Goal: Navigation & Orientation: Find specific page/section

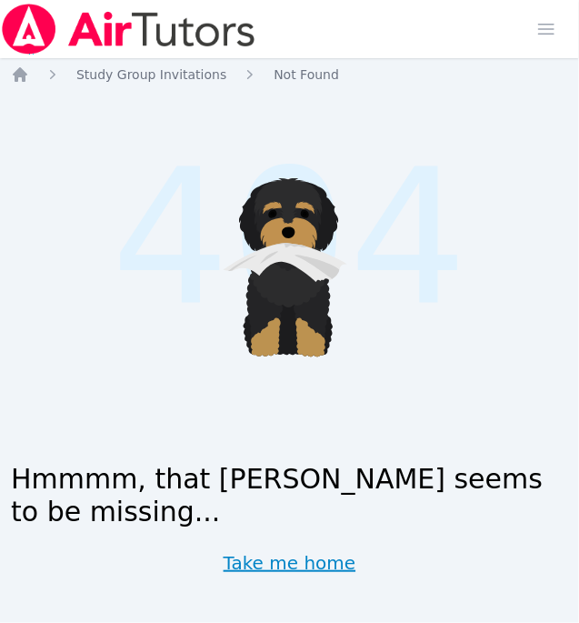
click at [318, 559] on link "Take me home" at bounding box center [290, 562] width 133 height 25
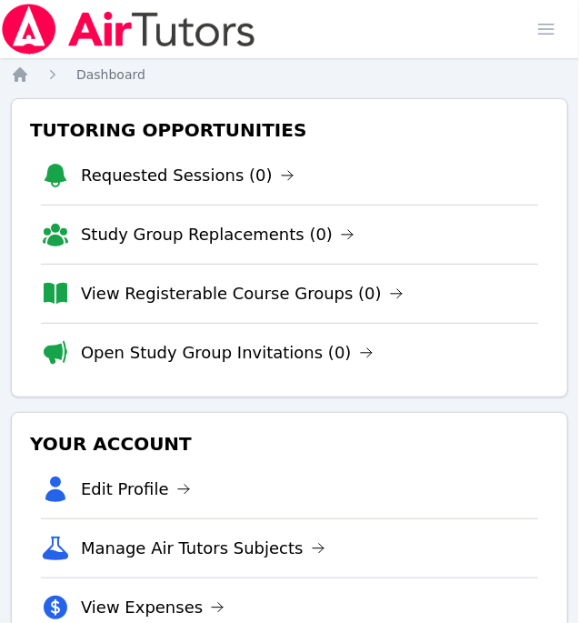
click at [257, 374] on li "Open Study Group Invitations (0)" at bounding box center [289, 352] width 497 height 59
click at [254, 359] on link "Open Study Group Invitations (0)" at bounding box center [227, 352] width 293 height 25
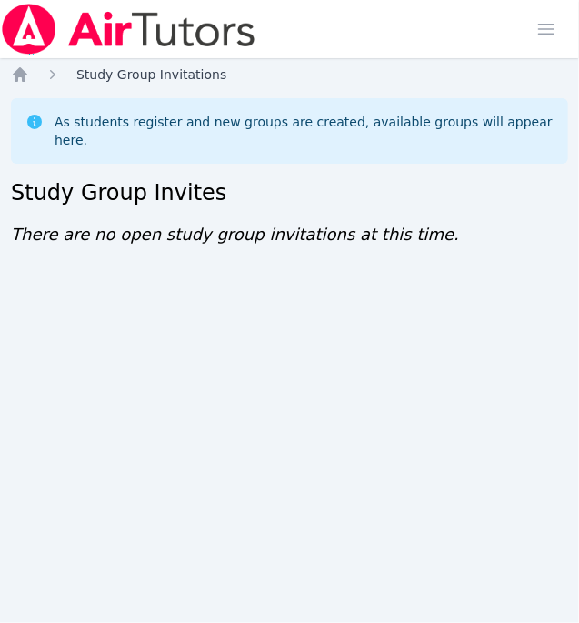
click at [88, 67] on span "Study Group Invitations" at bounding box center [151, 74] width 150 height 15
click at [21, 70] on icon "Breadcrumb" at bounding box center [20, 74] width 15 height 15
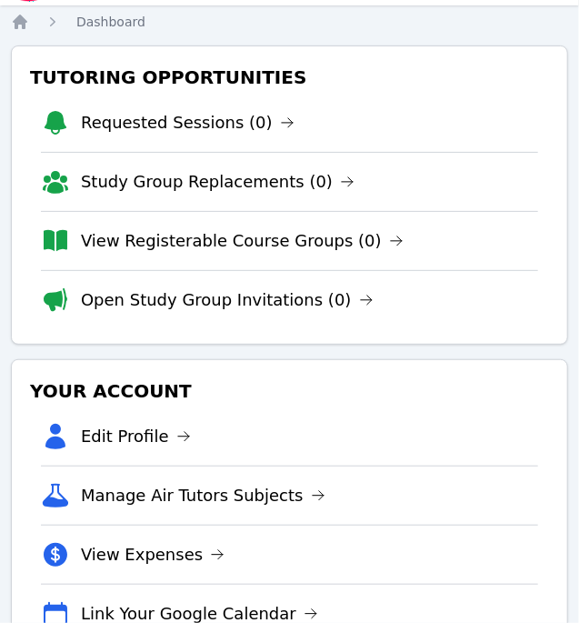
scroll to position [62, 0]
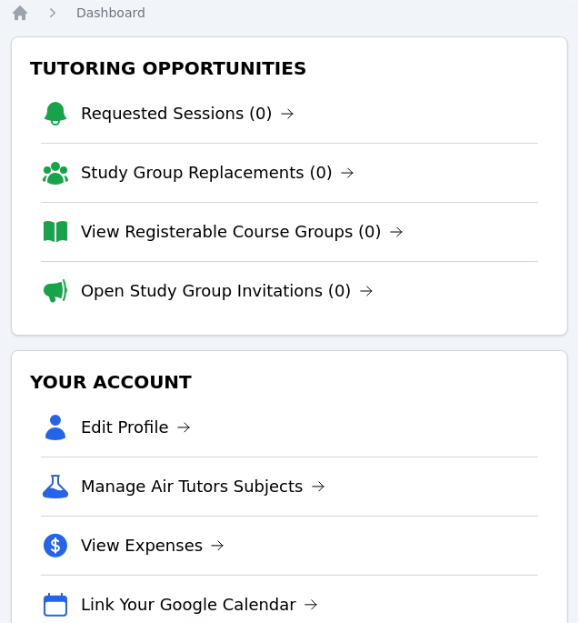
click at [545, 112] on div "Tutoring Opportunities Requested Sessions (0) Study Group Replacements (0) View…" at bounding box center [289, 185] width 557 height 299
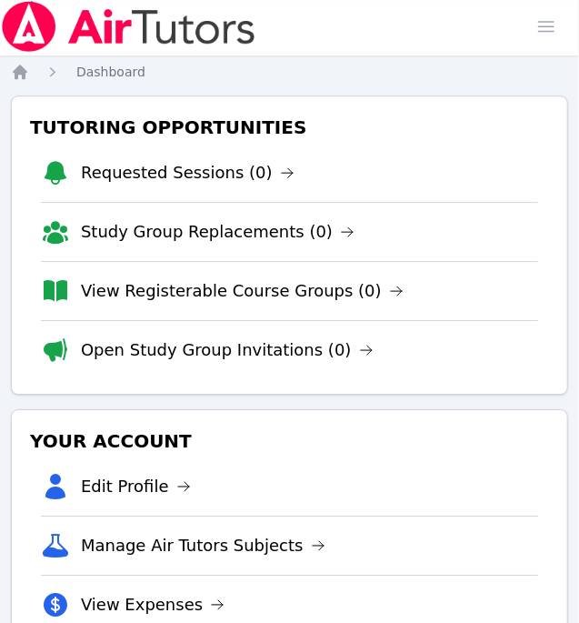
scroll to position [0, 0]
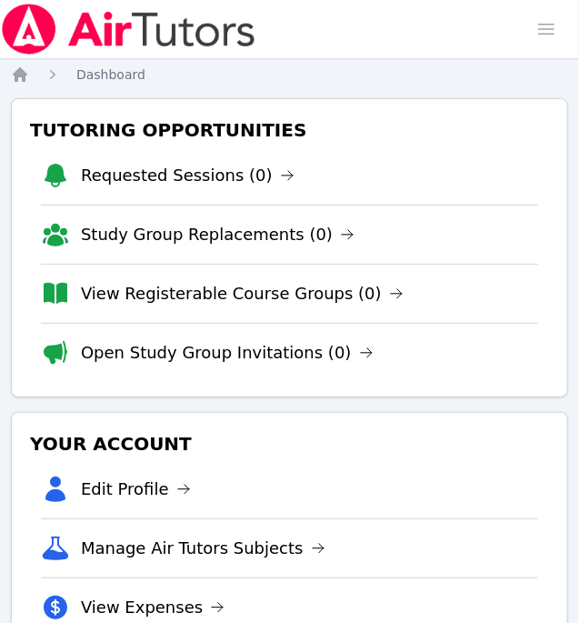
click at [543, 83] on nav "Home Dashboard" at bounding box center [289, 74] width 557 height 18
click at [560, 17] on span "button" at bounding box center [546, 29] width 40 height 40
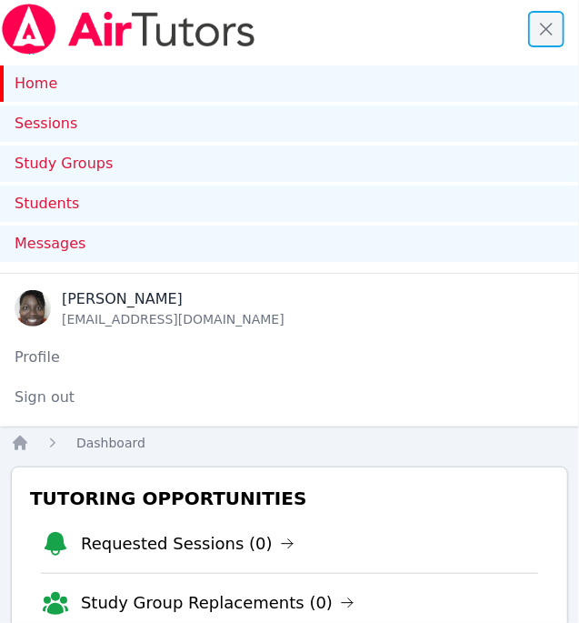
click at [542, 26] on span "button" at bounding box center [546, 29] width 40 height 40
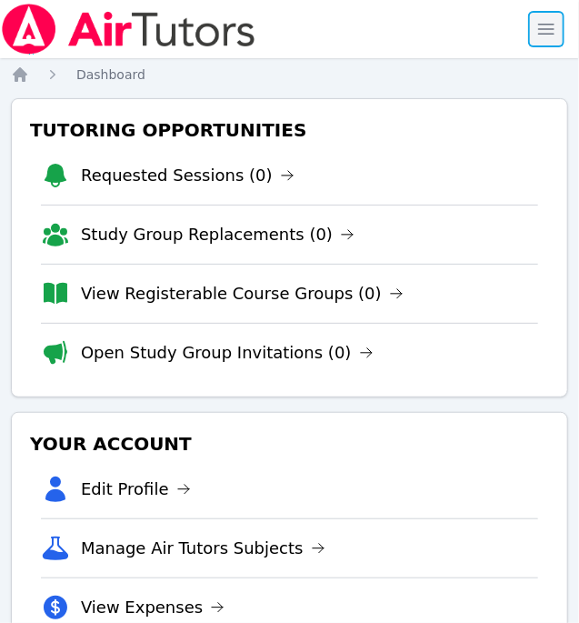
click at [547, 17] on span "button" at bounding box center [546, 29] width 40 height 40
click at [553, 34] on span "button" at bounding box center [546, 29] width 40 height 40
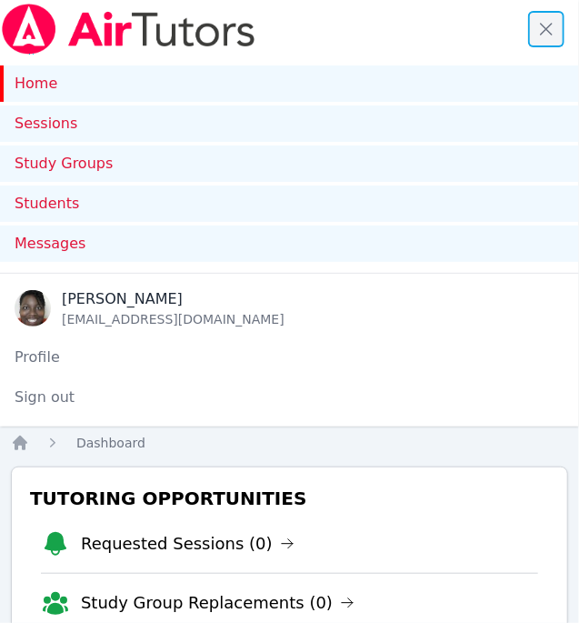
click at [536, 29] on span "button" at bounding box center [546, 29] width 40 height 40
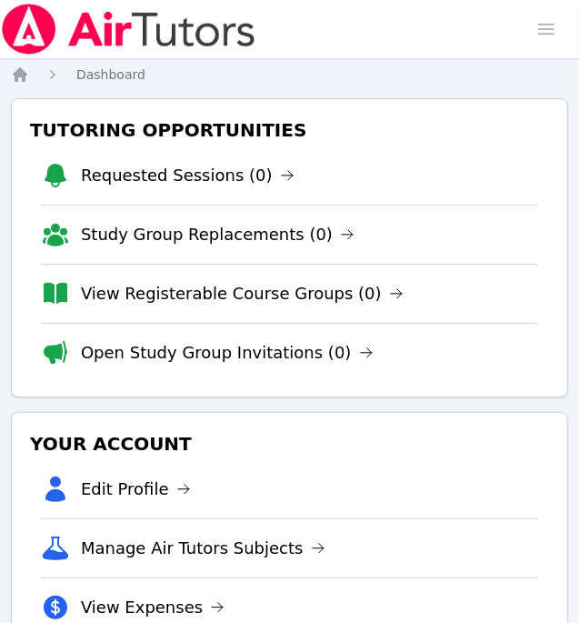
click at [472, 527] on li "Manage Air Tutors Subjects" at bounding box center [289, 547] width 497 height 59
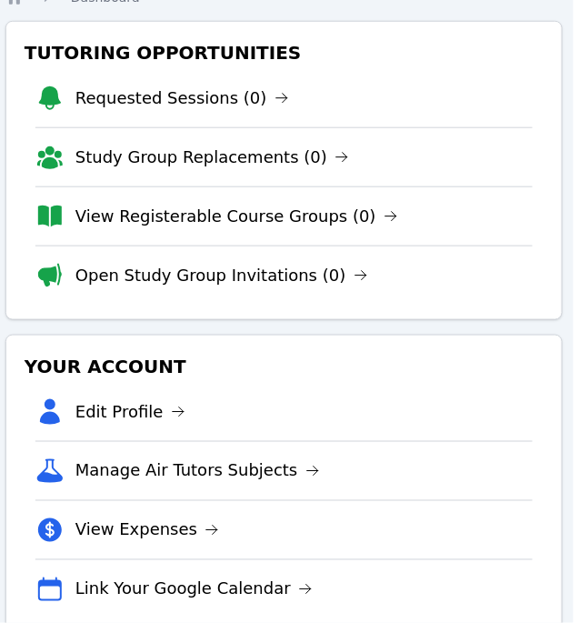
scroll to position [73, 5]
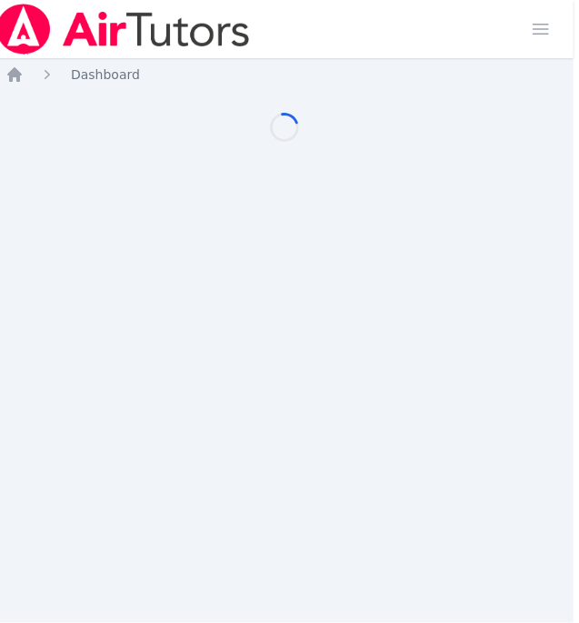
scroll to position [73, 5]
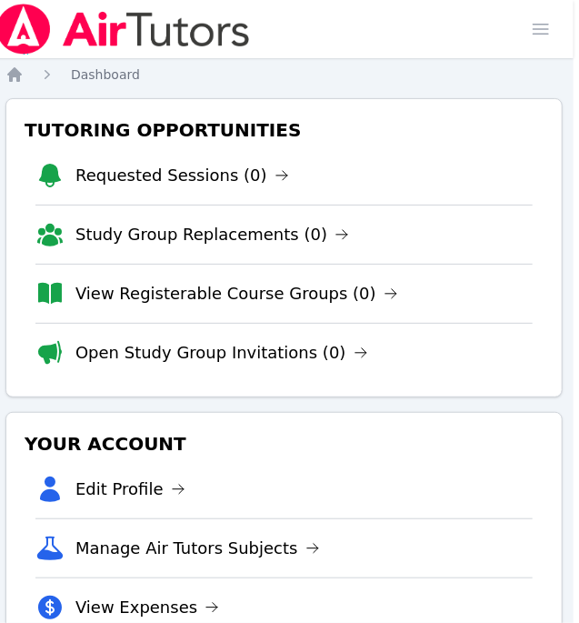
scroll to position [73, 5]
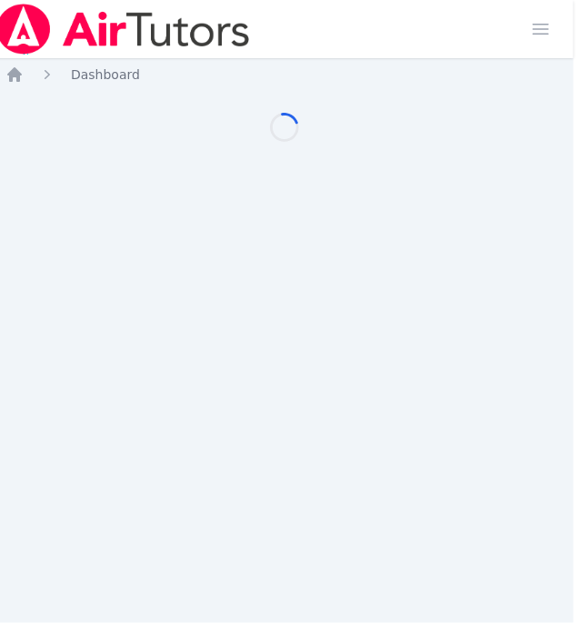
scroll to position [73, 5]
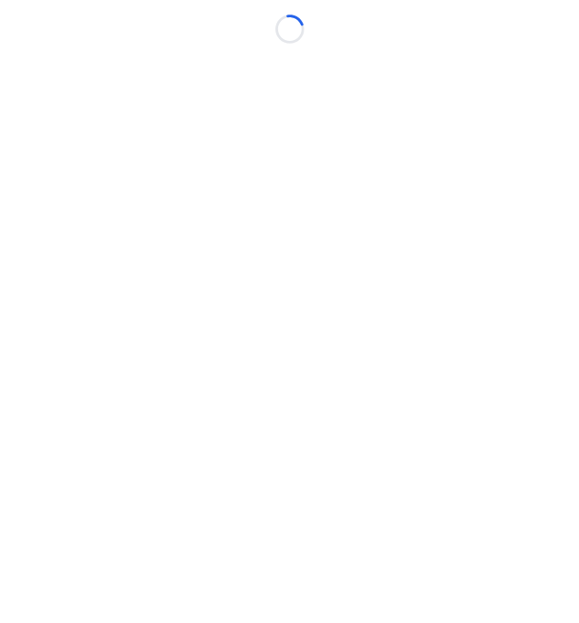
scroll to position [0, 5]
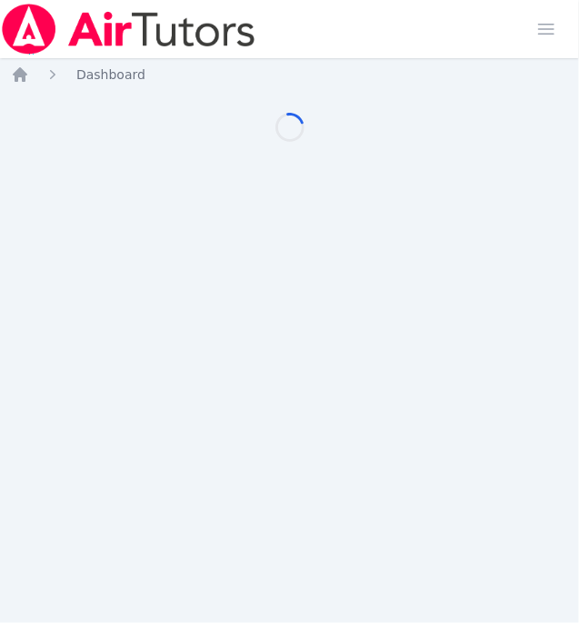
scroll to position [0, 5]
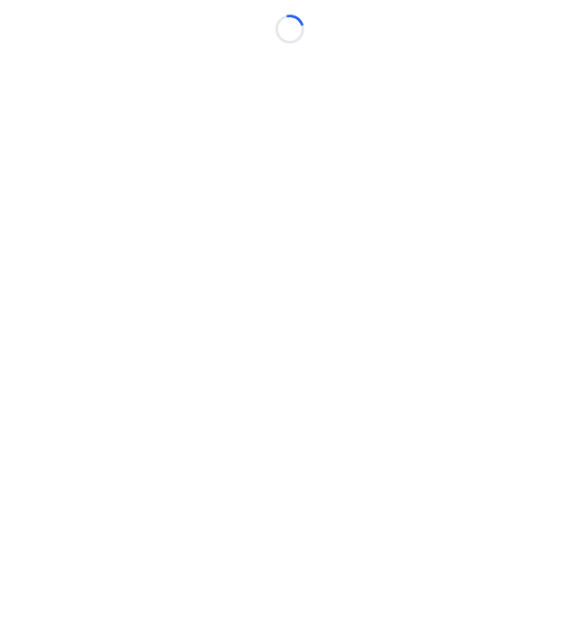
scroll to position [0, 5]
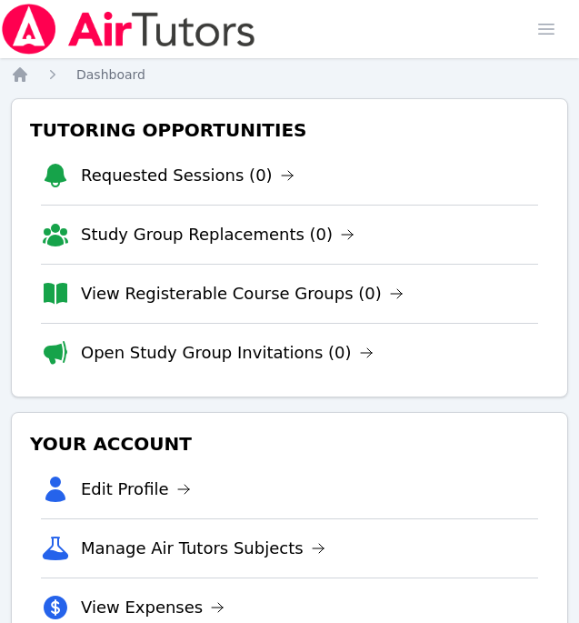
scroll to position [0, 5]
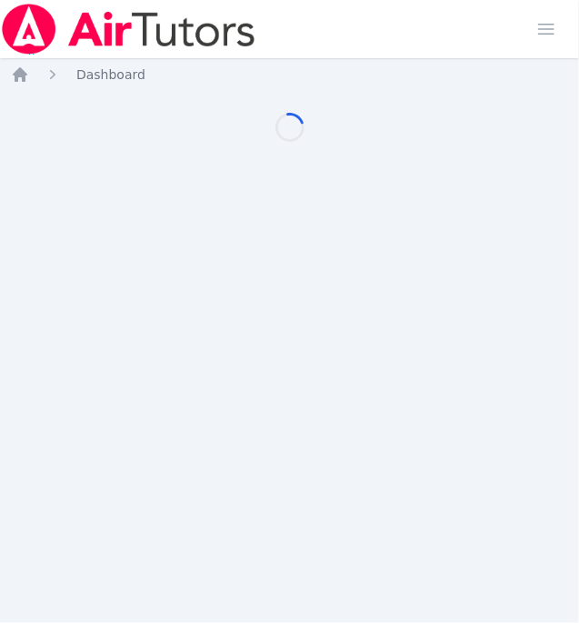
scroll to position [0, 5]
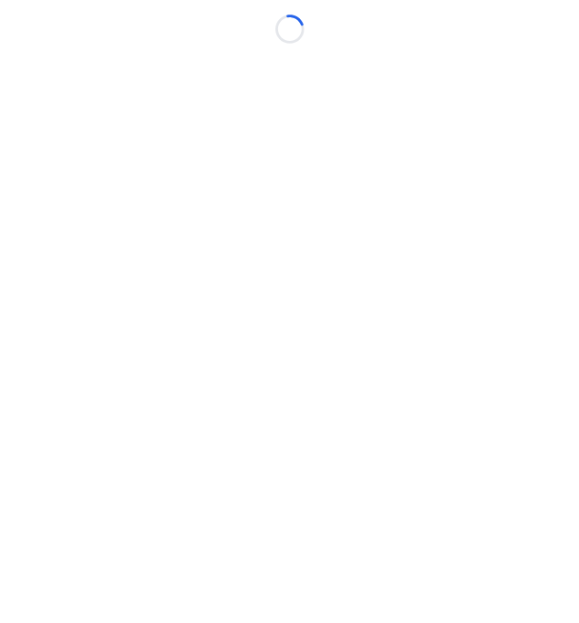
scroll to position [0, 5]
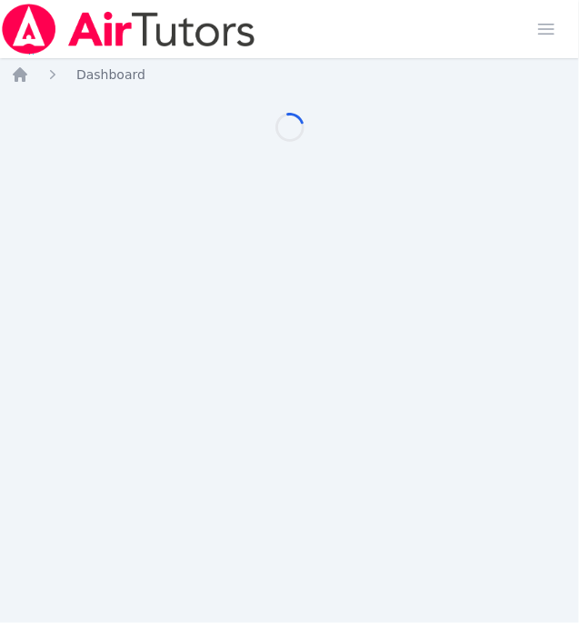
scroll to position [0, 5]
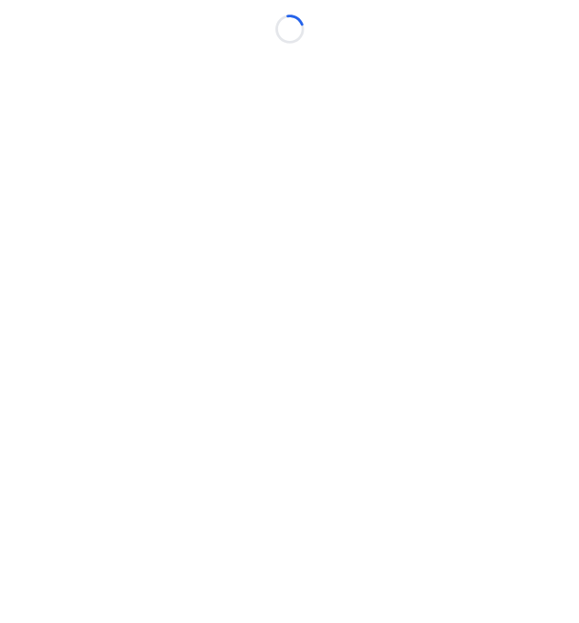
scroll to position [0, 5]
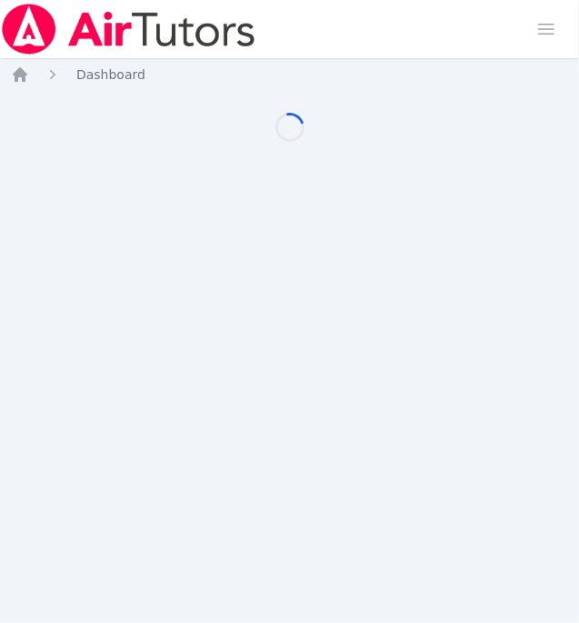
scroll to position [0, 5]
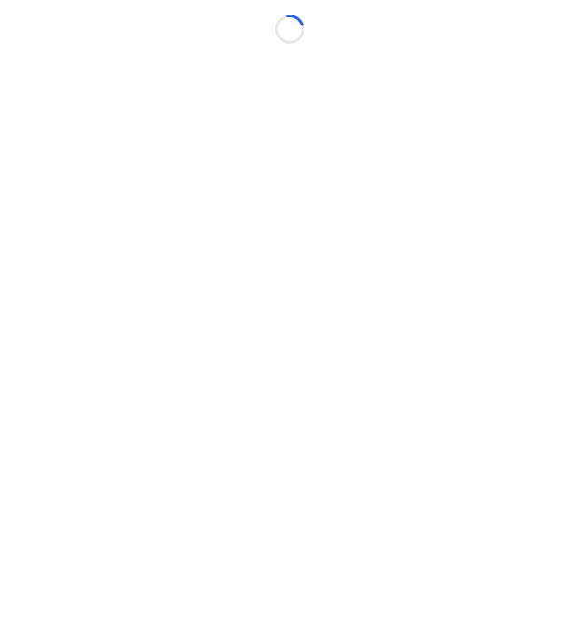
scroll to position [0, 5]
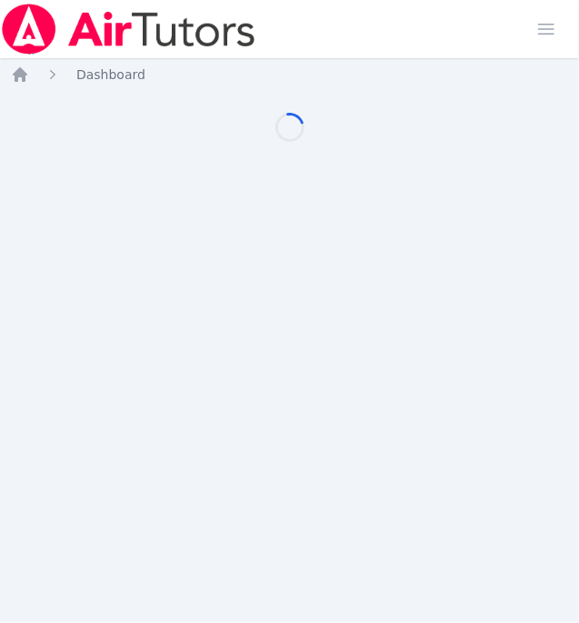
scroll to position [0, 5]
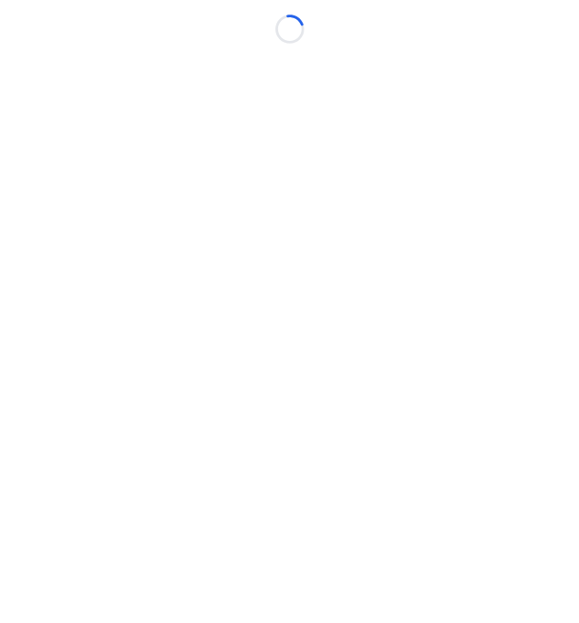
scroll to position [0, 5]
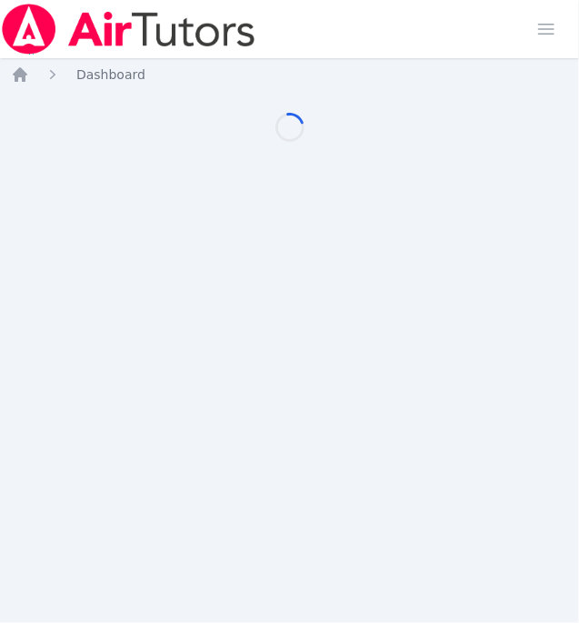
scroll to position [0, 5]
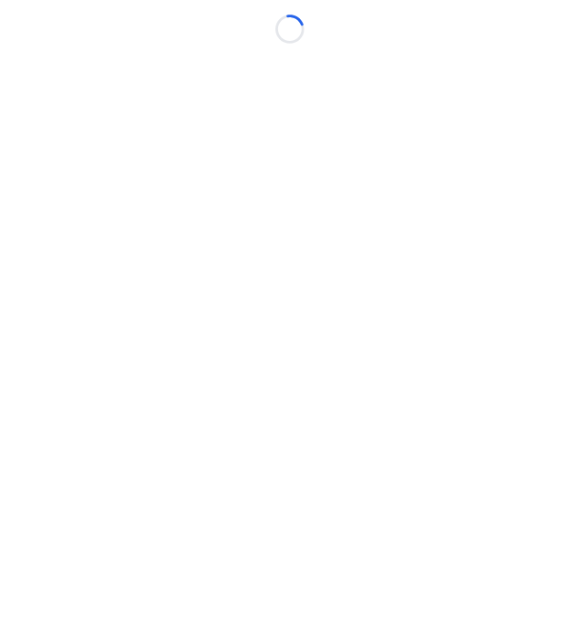
scroll to position [0, 5]
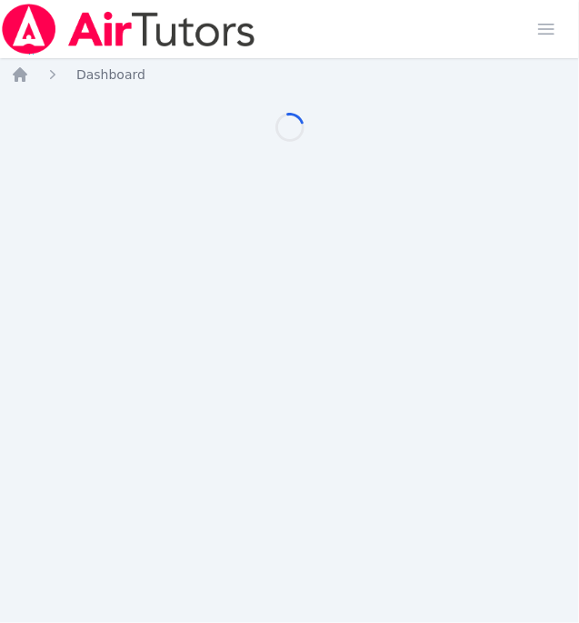
scroll to position [0, 5]
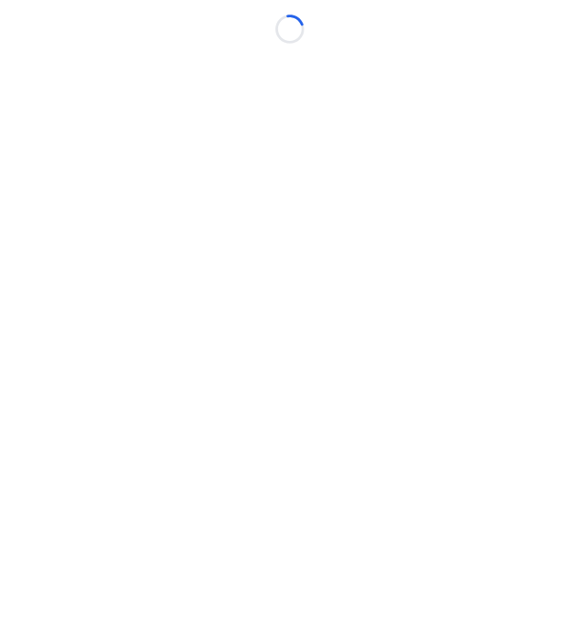
scroll to position [0, 5]
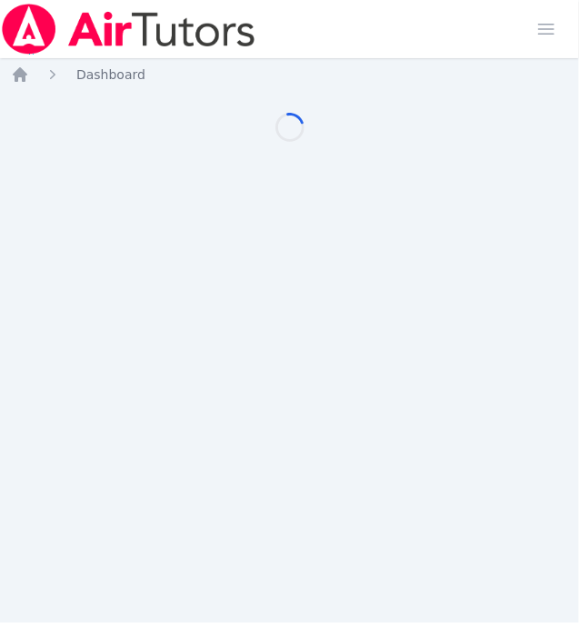
scroll to position [0, 5]
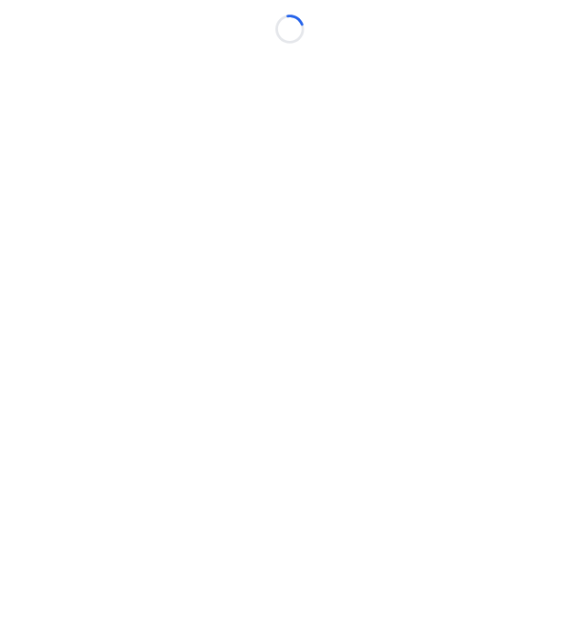
scroll to position [0, 5]
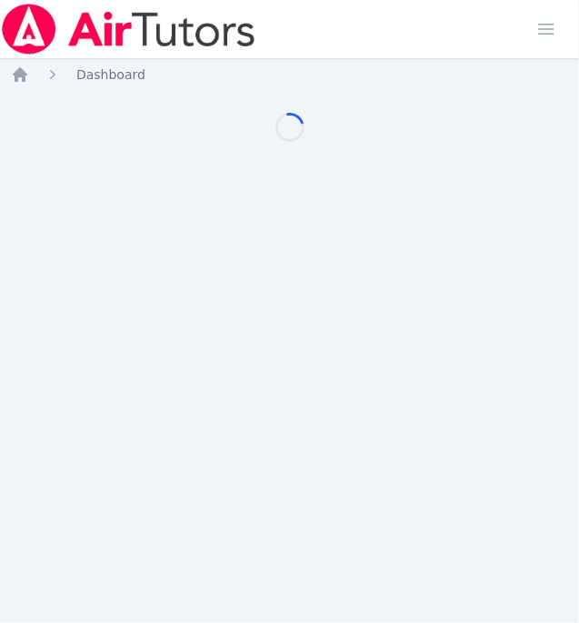
scroll to position [0, 5]
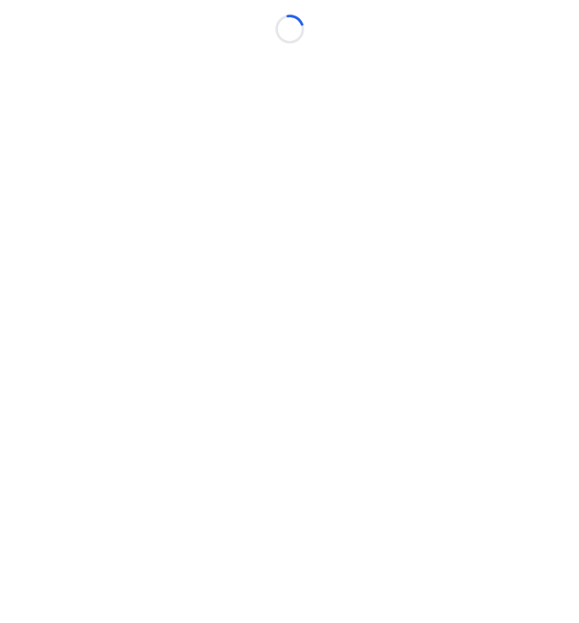
scroll to position [0, 5]
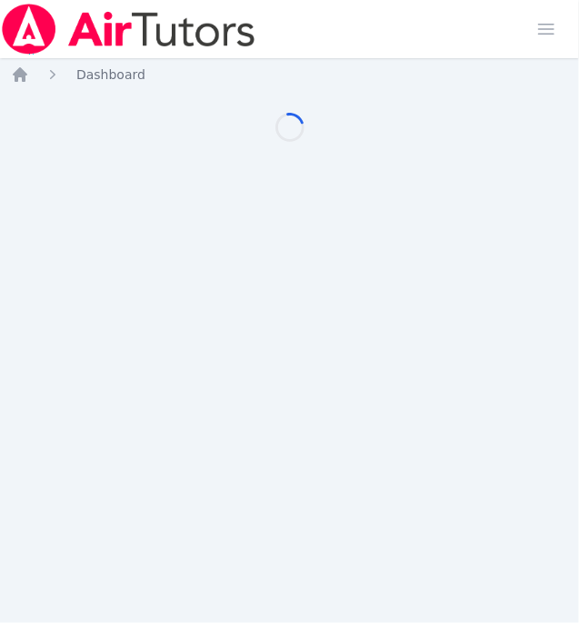
scroll to position [0, 5]
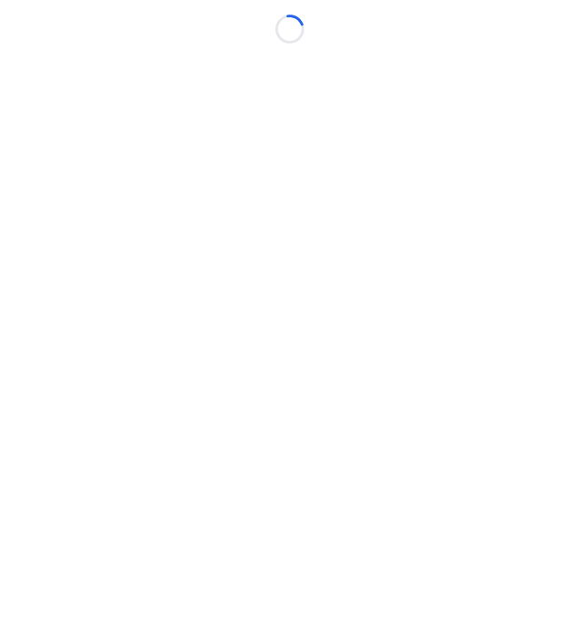
scroll to position [0, 5]
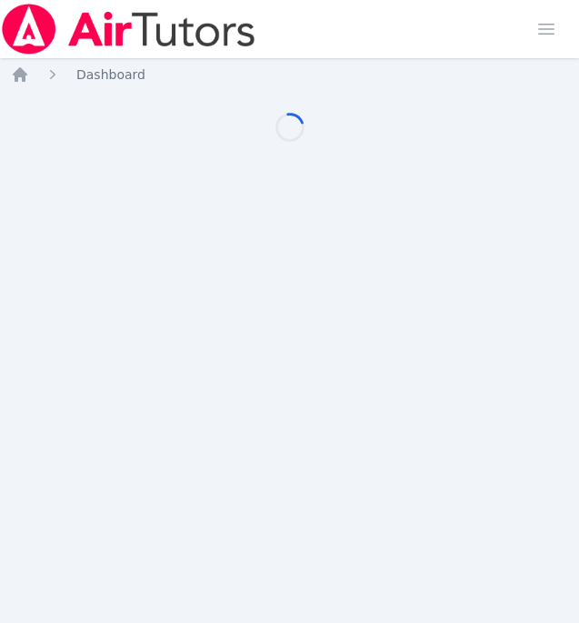
scroll to position [0, 5]
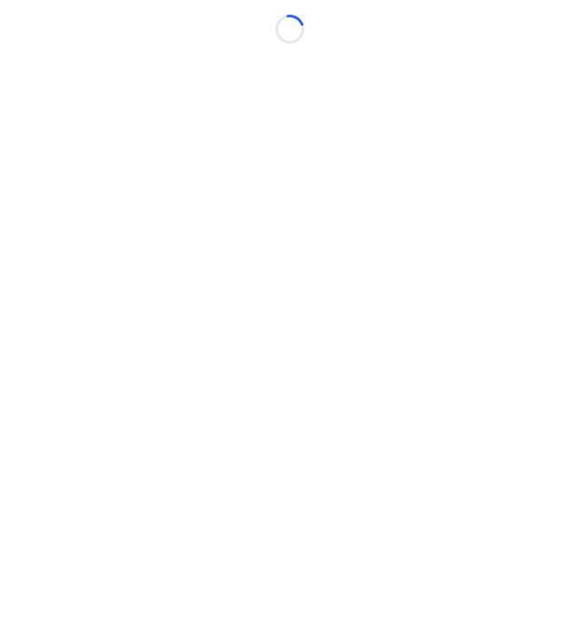
scroll to position [0, 5]
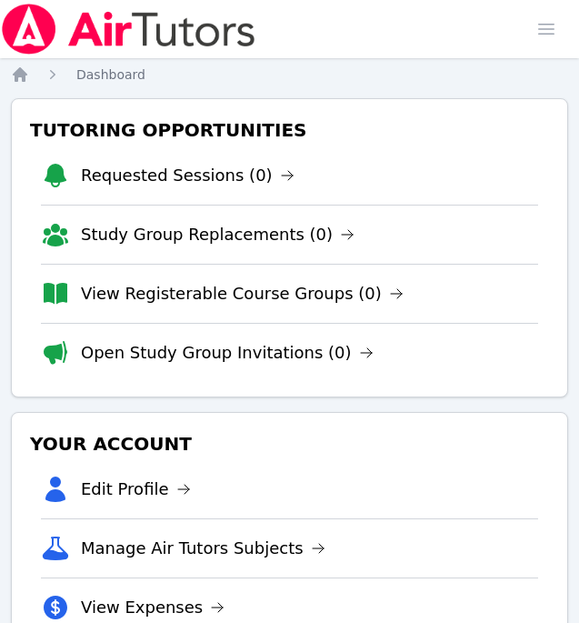
scroll to position [0, 5]
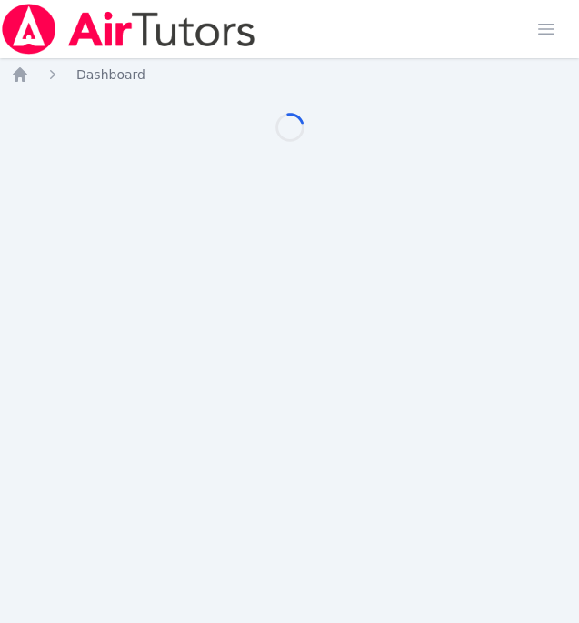
scroll to position [0, 5]
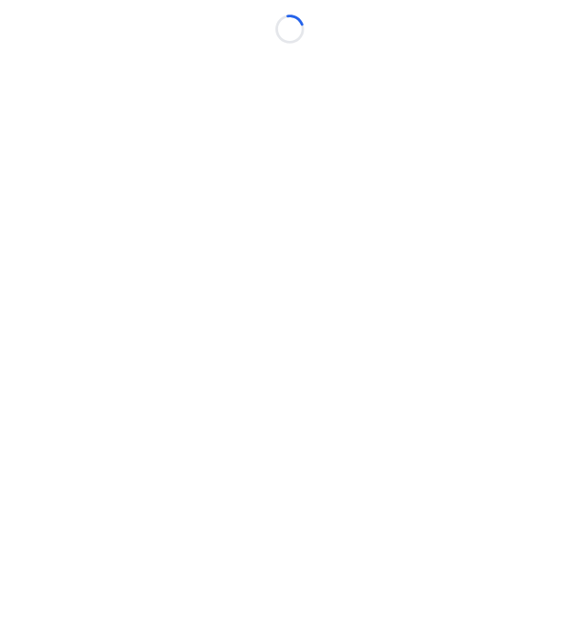
scroll to position [0, 5]
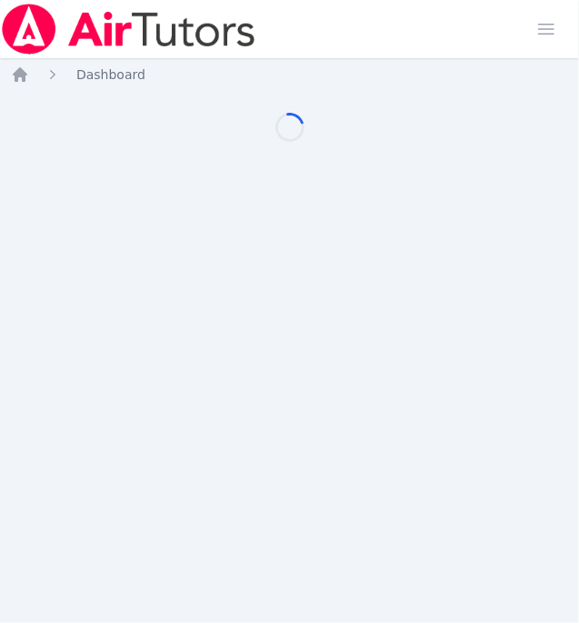
scroll to position [0, 5]
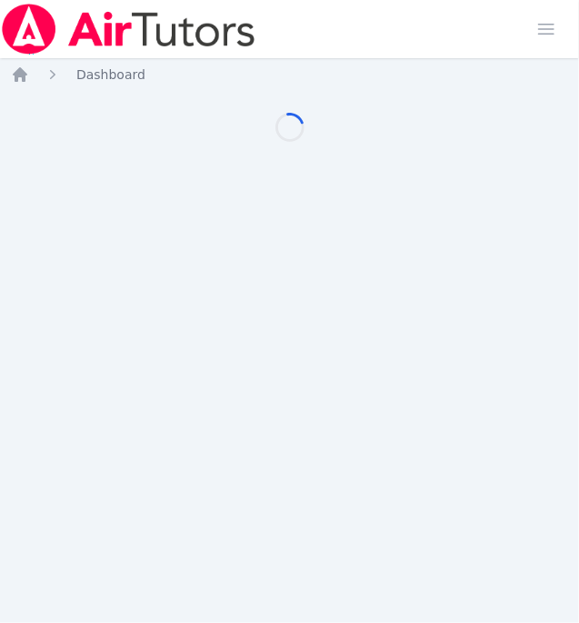
scroll to position [0, 5]
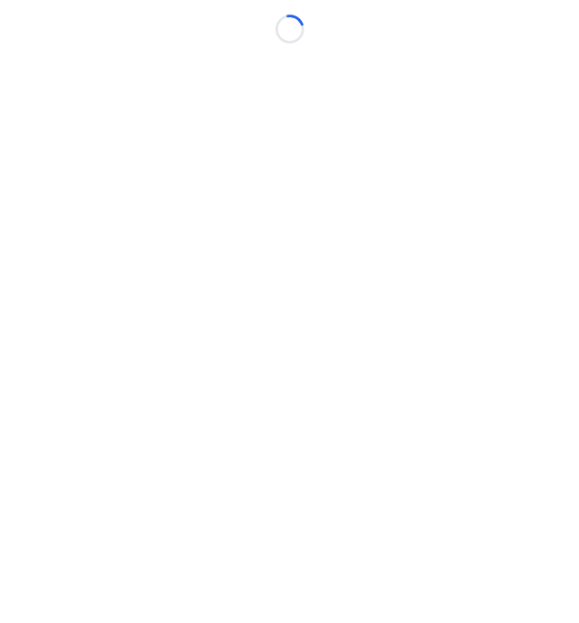
scroll to position [0, 5]
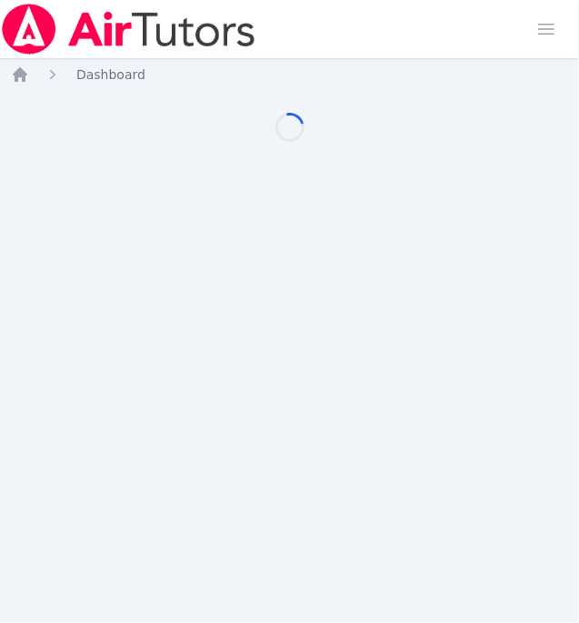
scroll to position [0, 5]
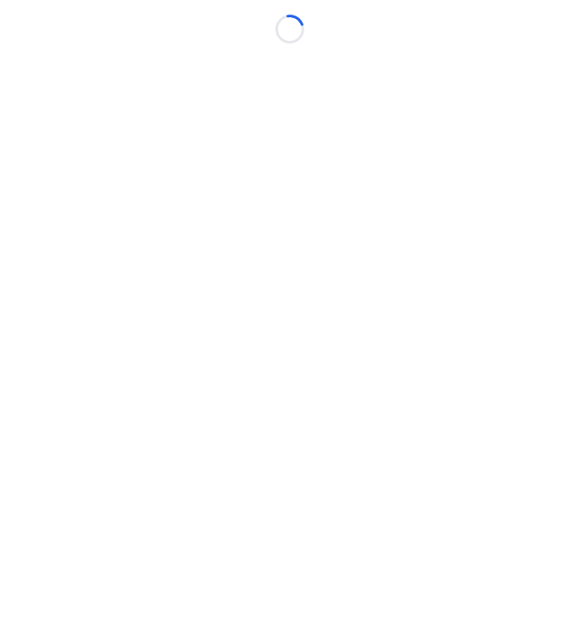
scroll to position [0, 5]
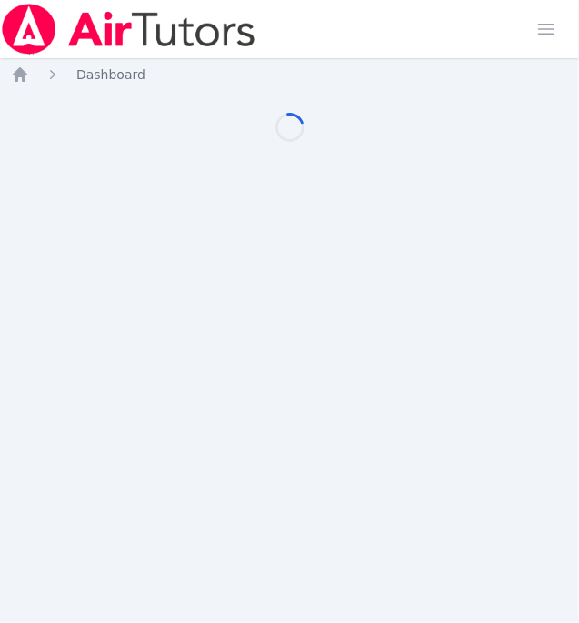
scroll to position [0, 5]
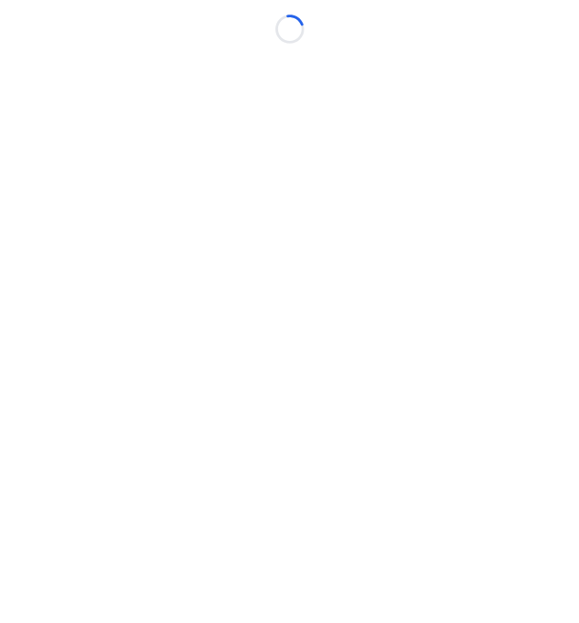
scroll to position [0, 5]
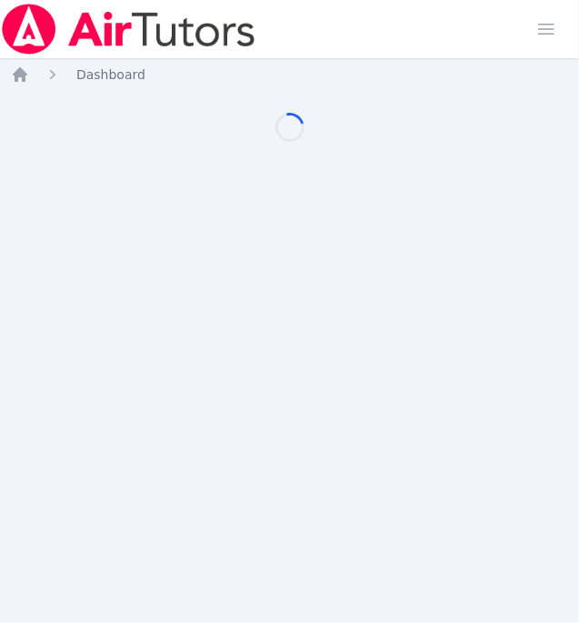
scroll to position [0, 5]
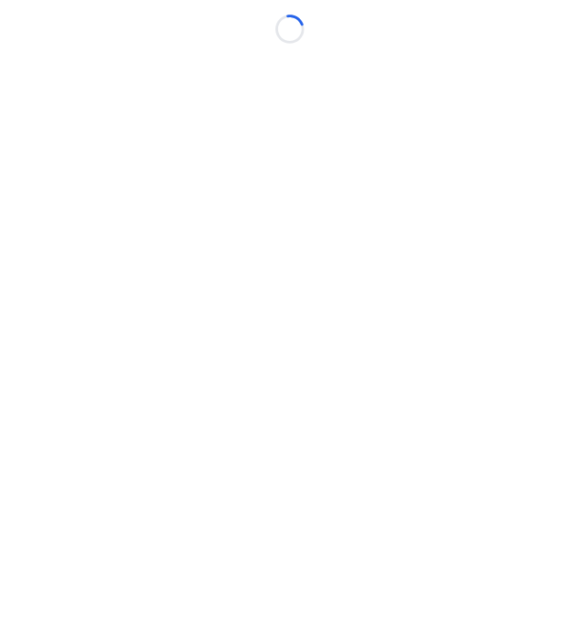
scroll to position [0, 5]
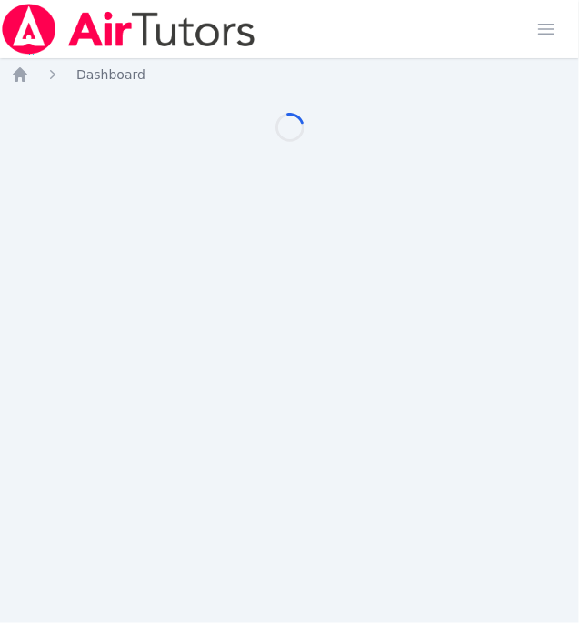
scroll to position [0, 5]
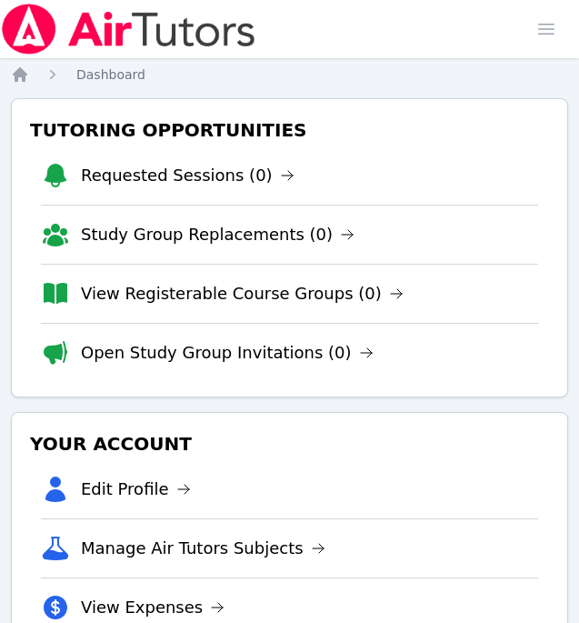
scroll to position [0, 5]
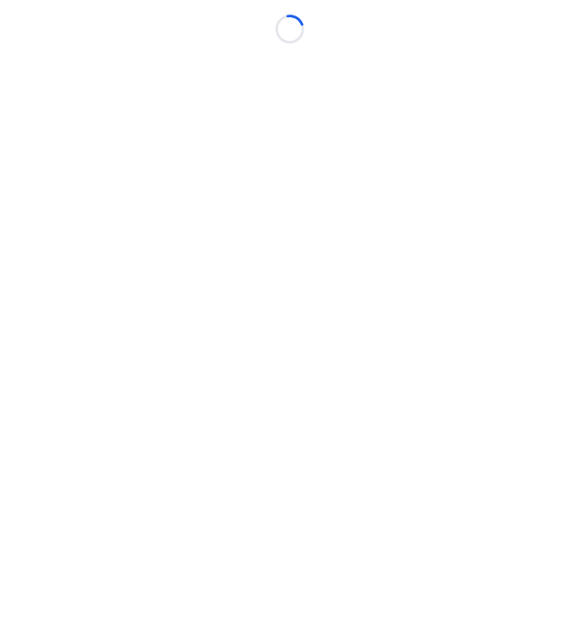
scroll to position [0, 5]
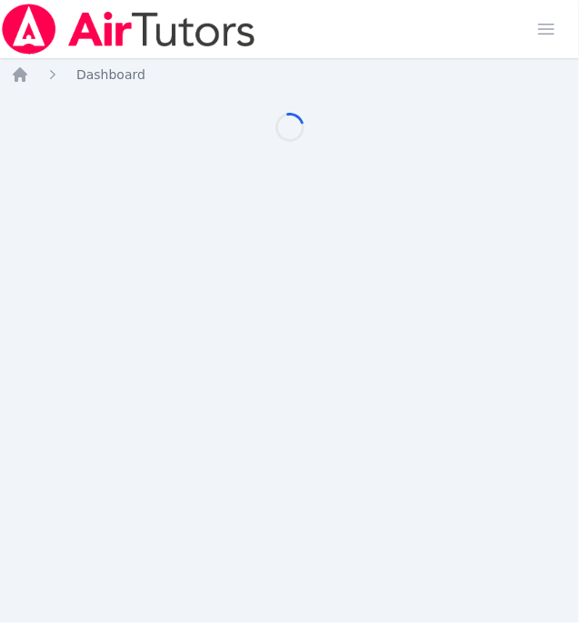
scroll to position [0, 5]
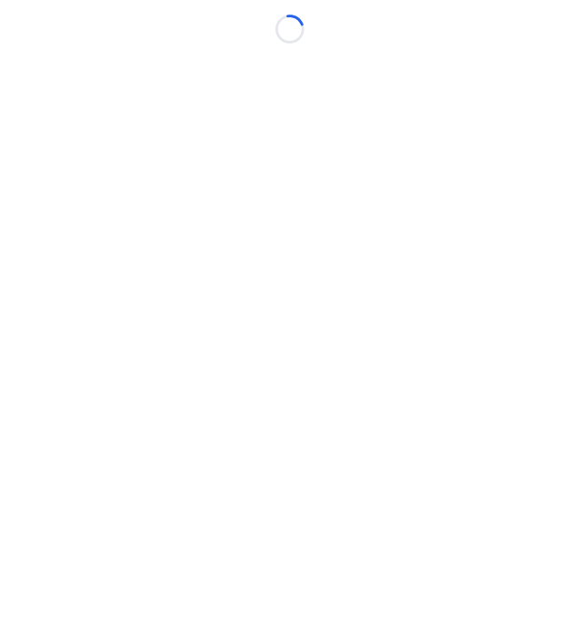
scroll to position [0, 5]
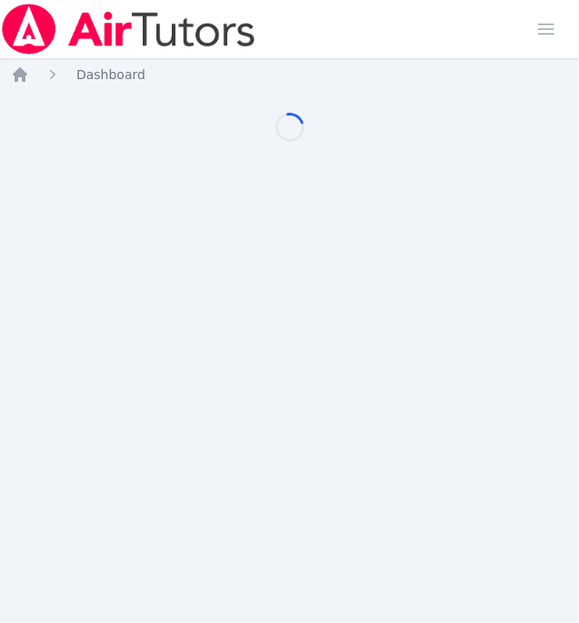
scroll to position [0, 5]
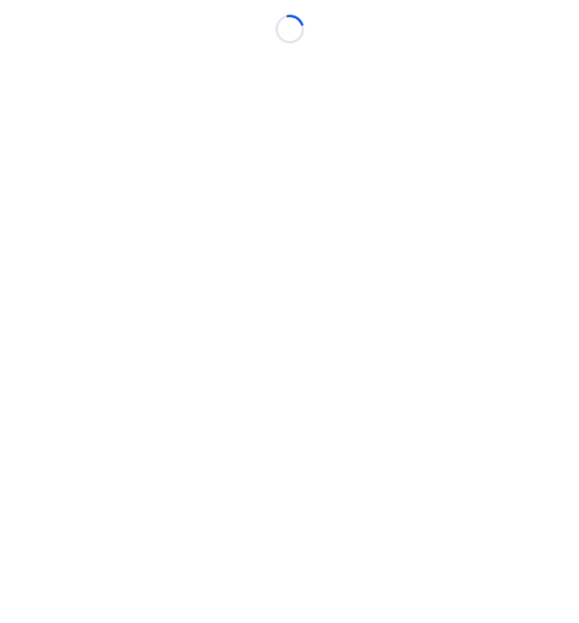
scroll to position [0, 5]
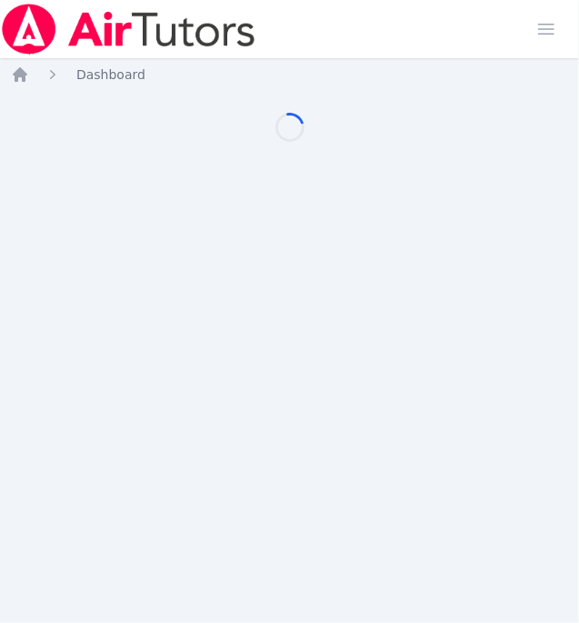
scroll to position [0, 5]
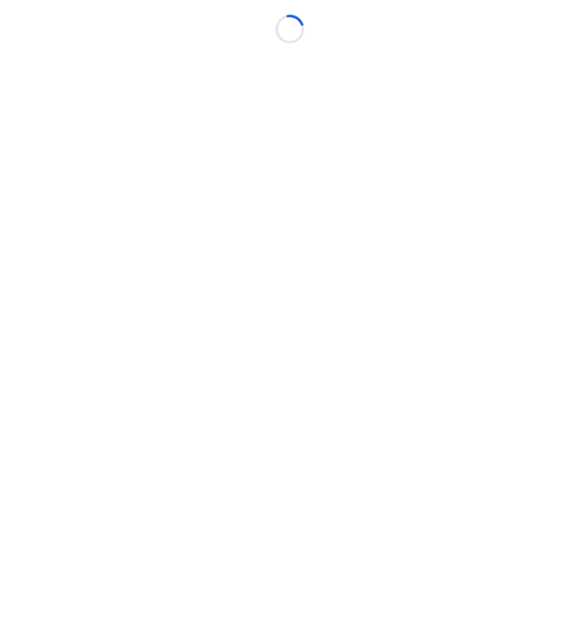
scroll to position [0, 5]
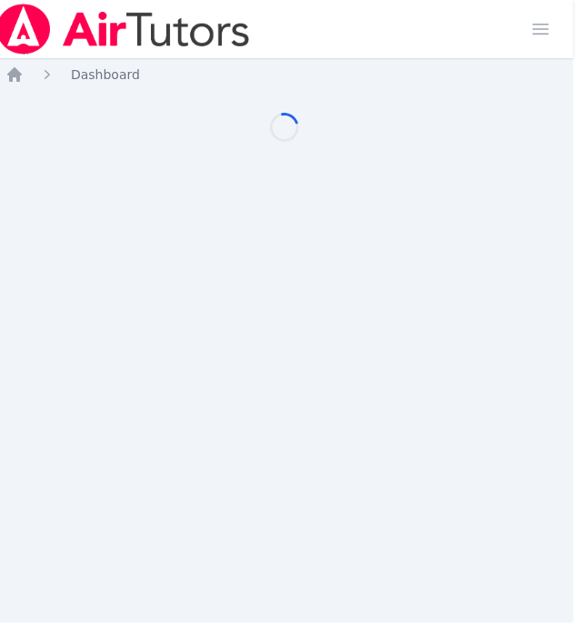
scroll to position [0, 5]
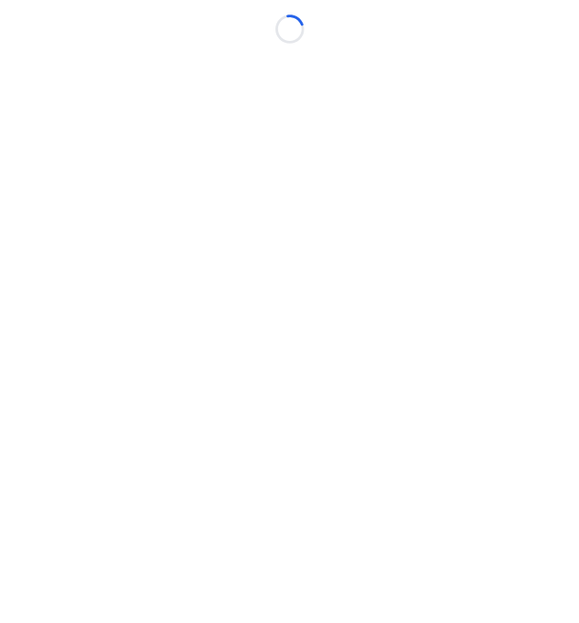
scroll to position [0, 5]
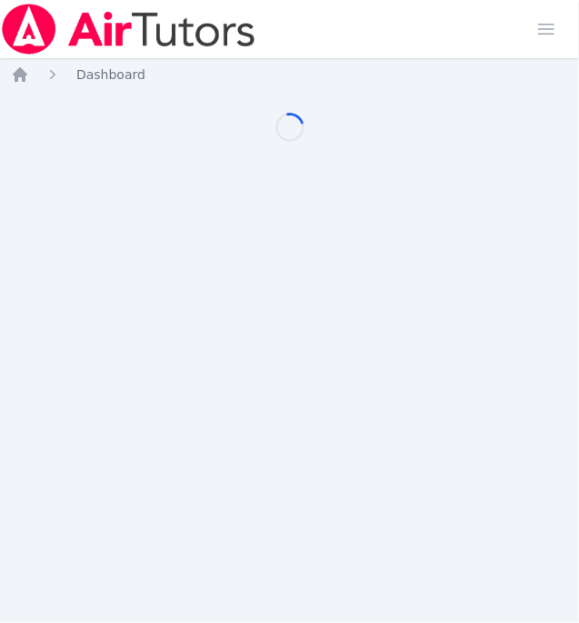
scroll to position [0, 5]
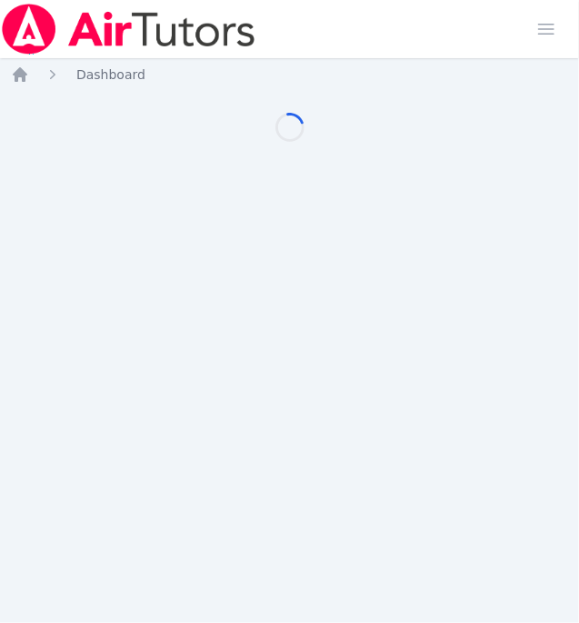
scroll to position [0, 5]
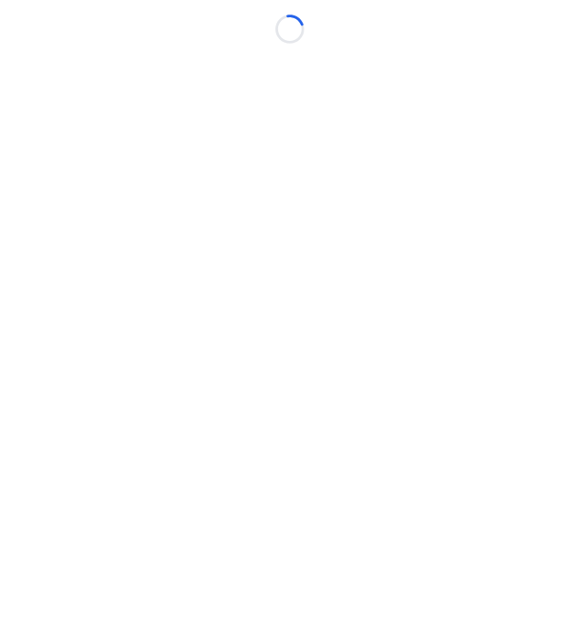
scroll to position [0, 5]
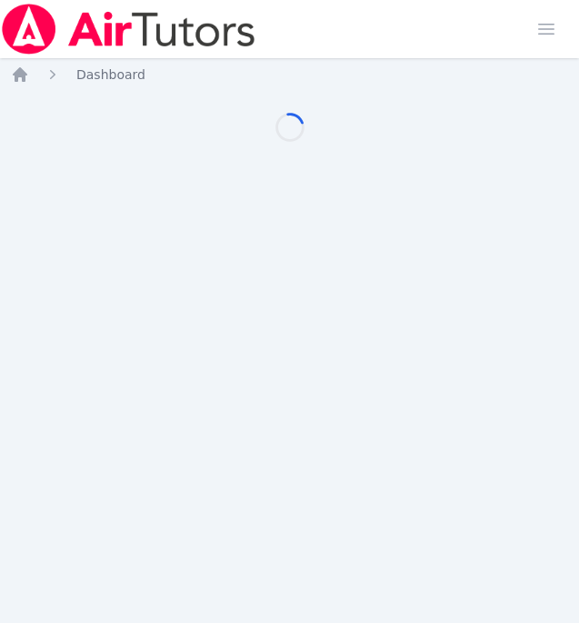
scroll to position [0, 5]
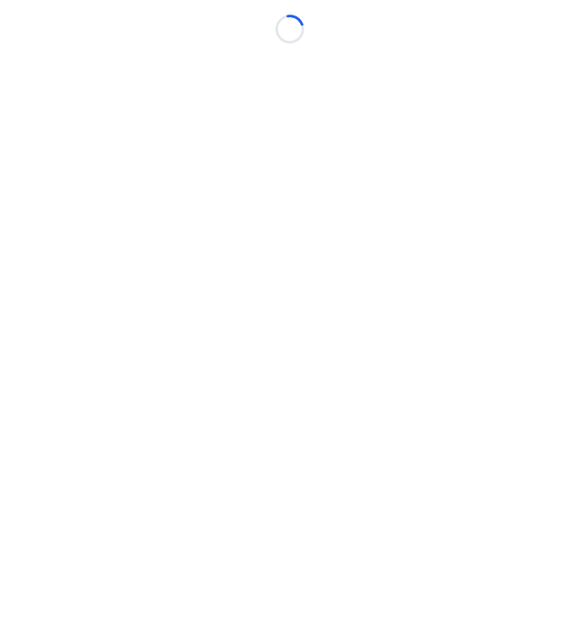
scroll to position [0, 5]
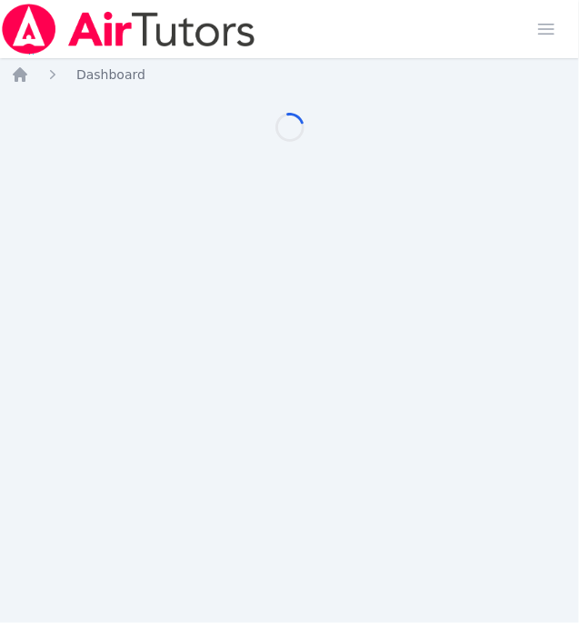
scroll to position [0, 5]
